Goal: Understand process/instructions: Learn about a topic

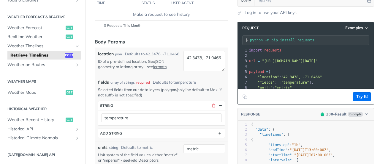
drag, startPoint x: 240, startPoint y: 50, endPoint x: 249, endPoint y: 51, distance: 9.0
click at [249, 51] on div "1 import requests" at bounding box center [311, 49] width 126 height 5
drag, startPoint x: 240, startPoint y: 39, endPoint x: 314, endPoint y: 126, distance: 114.3
click at [314, 126] on section "Request Examples python -m pip install requests xxxxxxxxxx 22 1 import requests…" at bounding box center [305, 103] width 137 height 175
click at [286, 75] on span ""42.3478, -71.0466"" at bounding box center [301, 77] width 41 height 4
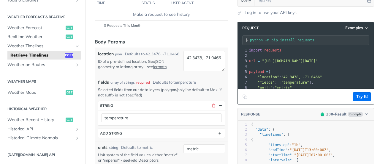
click at [242, 95] on icon "Copy to clipboard" at bounding box center [244, 96] width 5 height 5
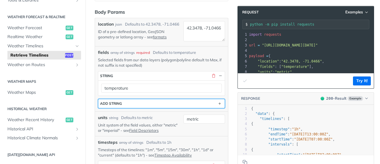
click at [124, 104] on button "ADD string" at bounding box center [161, 103] width 126 height 9
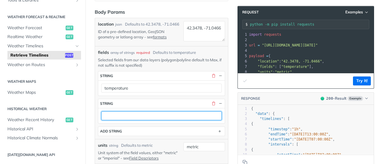
click at [115, 117] on input "text" at bounding box center [161, 115] width 121 height 9
paste input "precipitationIntensity"
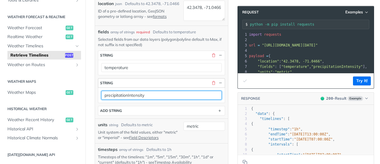
scroll to position [148, 0]
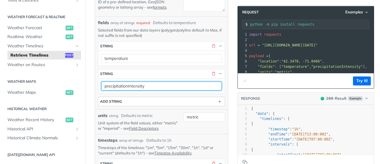
type input "precipitationIntensity"
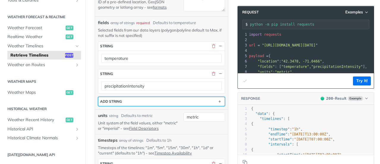
click at [149, 103] on button "ADD string" at bounding box center [161, 101] width 126 height 9
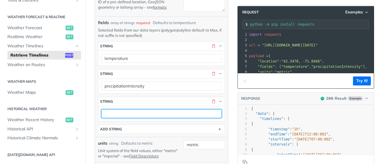
click at [118, 114] on input "text" at bounding box center [161, 113] width 121 height 9
paste input "precipitationProbability"
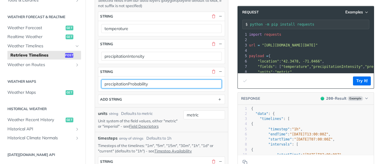
type input "precipitationProbability"
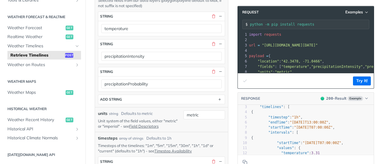
scroll to position [0, 0]
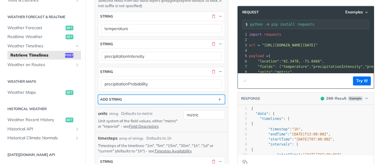
click at [144, 100] on button "ADD string" at bounding box center [161, 99] width 126 height 9
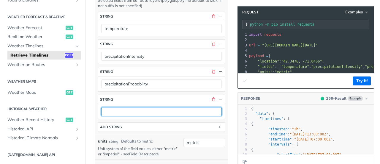
click at [125, 112] on input "text" at bounding box center [161, 111] width 121 height 9
paste input "weatherCode"
type input "weatherCode"
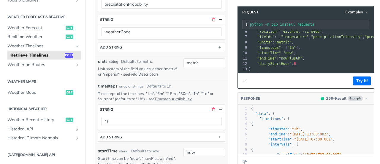
scroll to position [267, 0]
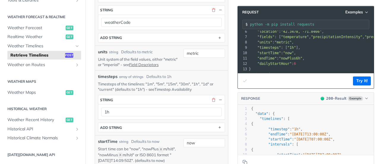
click at [171, 88] on link "Timestep Availability" at bounding box center [172, 89] width 37 height 5
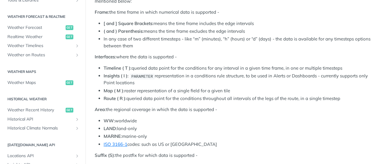
scroll to position [116, 0]
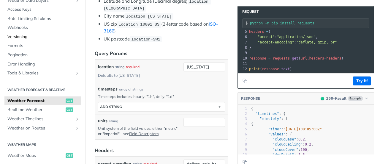
scroll to position [23, 0]
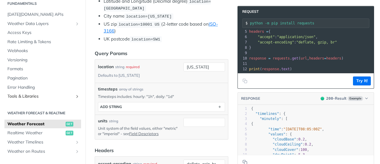
click at [28, 98] on span "Tools & Libraries" at bounding box center [40, 96] width 66 height 6
click at [32, 26] on span "Weather Data Layers" at bounding box center [40, 24] width 66 height 6
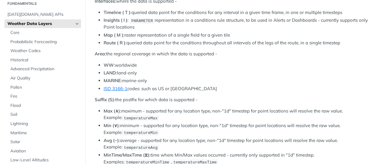
scroll to position [313, 0]
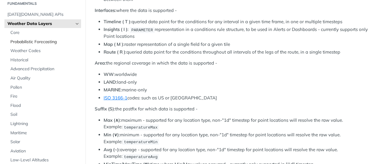
click at [39, 44] on span "Probabilistic Forecasting" at bounding box center [44, 42] width 69 height 6
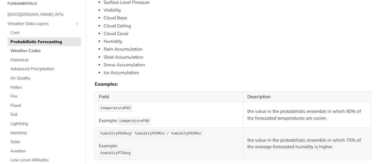
click at [34, 53] on span "Weather Codes" at bounding box center [44, 51] width 69 height 6
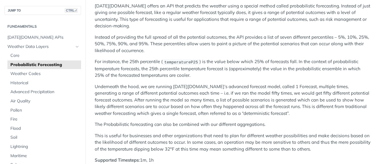
scroll to position [89, 0]
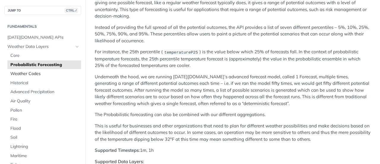
click at [40, 76] on span "Weather Codes" at bounding box center [44, 74] width 69 height 6
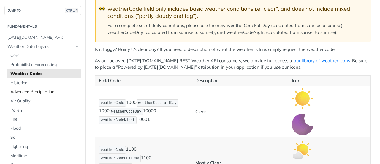
click at [40, 93] on span "Advanced Precipitation" at bounding box center [44, 92] width 69 height 6
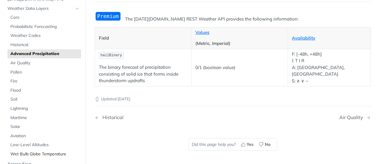
scroll to position [30, 0]
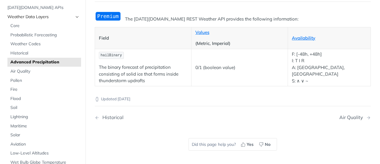
click at [37, 18] on span "Weather Data Layers" at bounding box center [40, 17] width 66 height 6
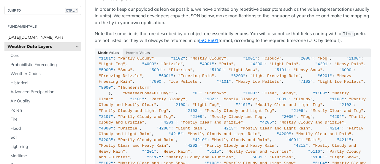
click at [39, 36] on span "[DATE][DOMAIN_NAME] APIs" at bounding box center [43, 37] width 72 height 6
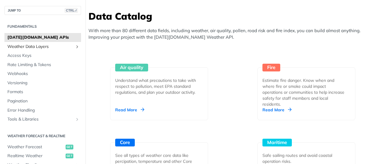
click at [27, 47] on span "Weather Data Layers" at bounding box center [40, 47] width 66 height 6
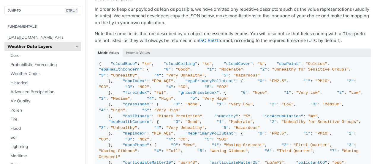
click at [218, 37] on link "ISO 8601" at bounding box center [208, 40] width 19 height 6
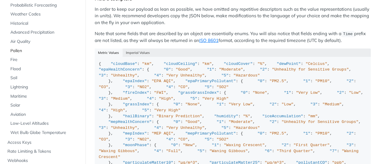
scroll to position [89, 0]
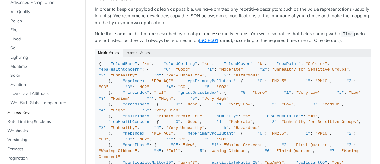
click at [28, 113] on span "Access Keys" at bounding box center [43, 113] width 72 height 6
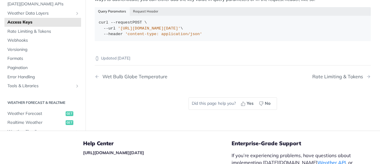
scroll to position [162, 0]
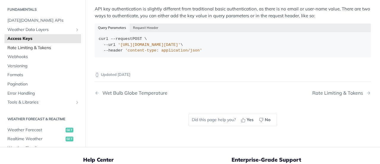
click at [40, 48] on span "Rate Limiting & Tokens" at bounding box center [43, 48] width 72 height 6
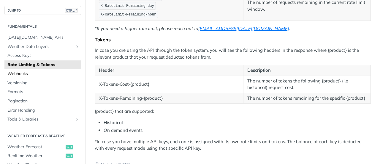
click at [16, 71] on span "Webhooks" at bounding box center [43, 74] width 72 height 6
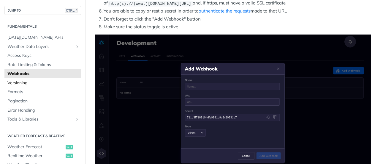
click at [20, 85] on span "Versioning" at bounding box center [43, 83] width 72 height 6
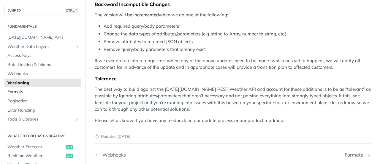
click at [22, 93] on span "Formats" at bounding box center [43, 92] width 72 height 6
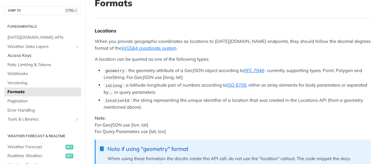
click at [29, 56] on span "Access Keys" at bounding box center [43, 56] width 72 height 6
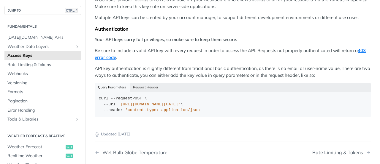
scroll to position [73, 0]
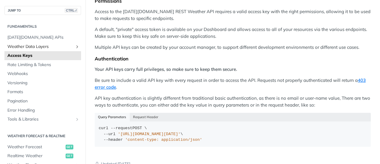
click at [42, 47] on span "Weather Data Layers" at bounding box center [40, 47] width 66 height 6
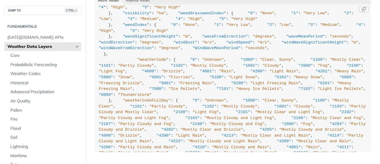
scroll to position [386, 0]
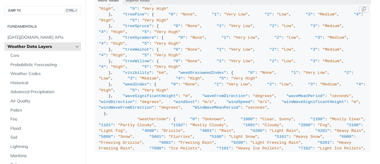
drag, startPoint x: 110, startPoint y: 57, endPoint x: 158, endPoint y: 56, distance: 48.1
copy span "precipitationIntensity"
drag, startPoint x: 110, startPoint y: 61, endPoint x: 162, endPoint y: 63, distance: 52.0
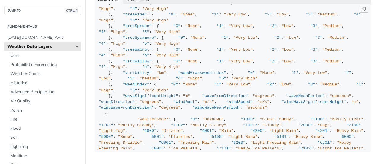
copy span "precipitationProbability"
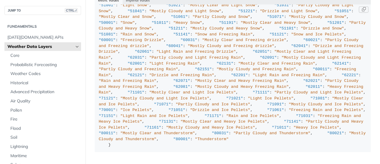
scroll to position [1811, 0]
drag, startPoint x: 136, startPoint y: 25, endPoint x: 159, endPoint y: 26, distance: 23.5
copy span "weatherCode"
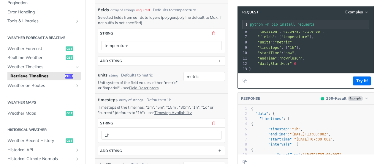
scroll to position [128, 0]
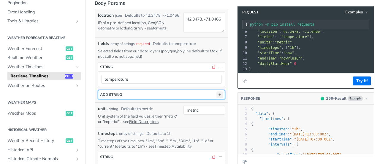
click at [216, 96] on icon "button" at bounding box center [219, 94] width 7 height 7
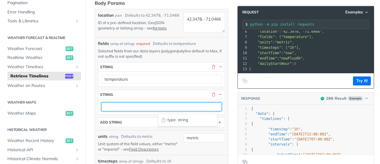
click at [117, 109] on input "text" at bounding box center [161, 106] width 121 height 9
paste input "weatherCode"
type input "weatherCode"
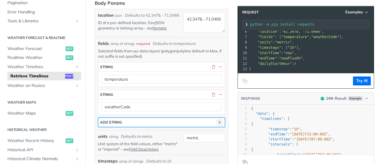
click at [216, 123] on icon "button" at bounding box center [219, 122] width 7 height 7
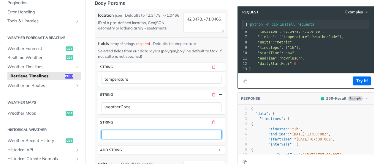
click at [119, 130] on input "text" at bounding box center [161, 134] width 121 height 9
paste input "precipitationProbability"
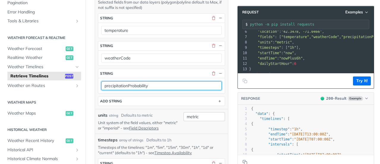
scroll to position [187, 0]
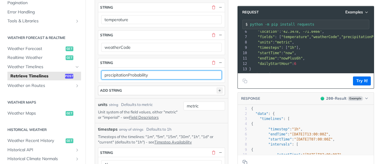
type input "precipitationProbability"
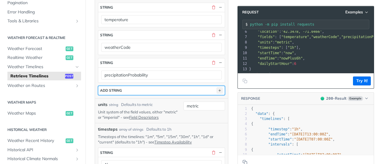
click at [216, 91] on icon "button" at bounding box center [219, 90] width 7 height 7
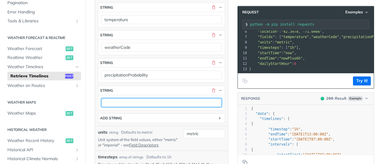
click at [122, 102] on input "text" at bounding box center [161, 102] width 121 height 9
paste input "precipitationIntensity"
type input "precipitationIntensity"
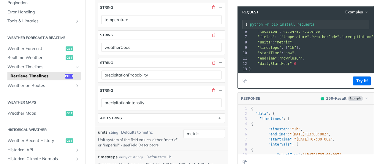
click at [157, 129] on div "units string Defaults to metric" at bounding box center [139, 132] width 83 height 6
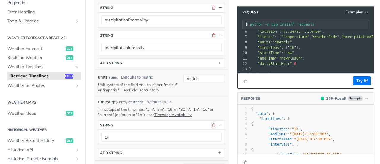
scroll to position [246, 0]
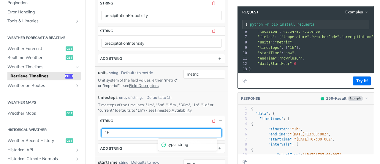
click at [109, 133] on input "1h" at bounding box center [161, 132] width 121 height 9
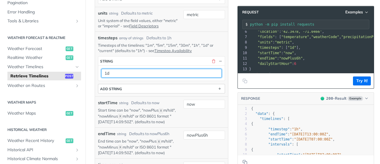
type input "1d"
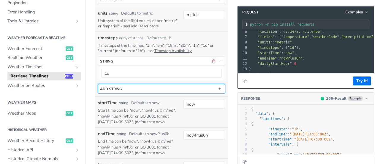
click at [147, 87] on button "ADD string" at bounding box center [161, 88] width 126 height 9
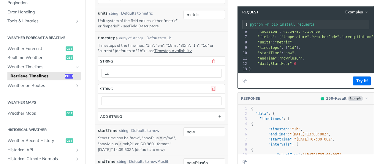
click at [211, 88] on button "button" at bounding box center [213, 88] width 5 height 5
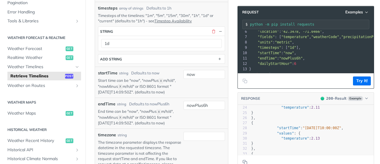
scroll to position [0, 0]
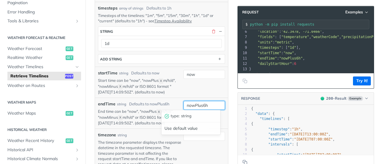
drag, startPoint x: 204, startPoint y: 104, endPoint x: 199, endPoint y: 105, distance: 4.8
click at [199, 105] on input "nowPlus6h" at bounding box center [204, 105] width 42 height 9
type input "nowPlus5d"
click at [194, 88] on div "now" at bounding box center [204, 82] width 42 height 25
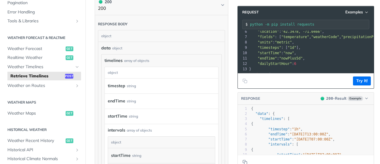
scroll to position [721, 0]
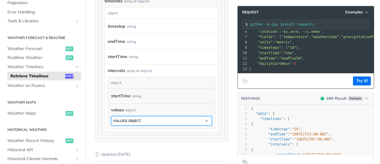
click at [186, 125] on button "values object" at bounding box center [161, 120] width 100 height 9
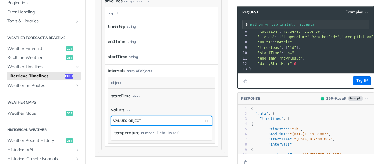
click at [185, 125] on button "values object" at bounding box center [161, 120] width 100 height 9
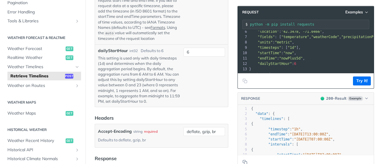
scroll to position [484, 0]
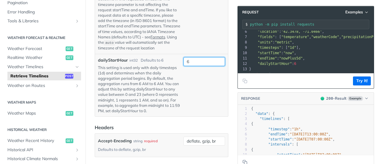
click at [187, 65] on input "6" at bounding box center [204, 61] width 42 height 9
click at [120, 98] on p "This setting is used only with daily timesteps (1d) and determines when the dai…" at bounding box center [139, 89] width 83 height 49
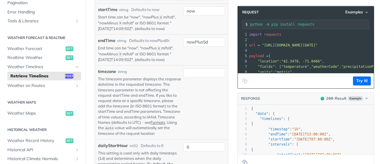
scroll to position [395, 0]
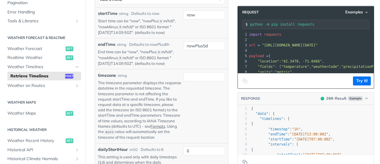
click at [242, 81] on icon "Copy to clipboard" at bounding box center [244, 80] width 5 height 5
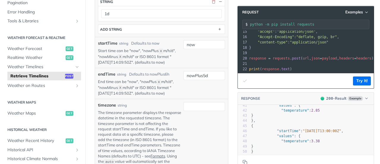
scroll to position [233, 0]
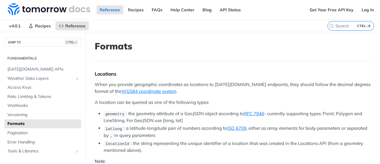
scroll to position [591, 0]
